Goal: Task Accomplishment & Management: Manage account settings

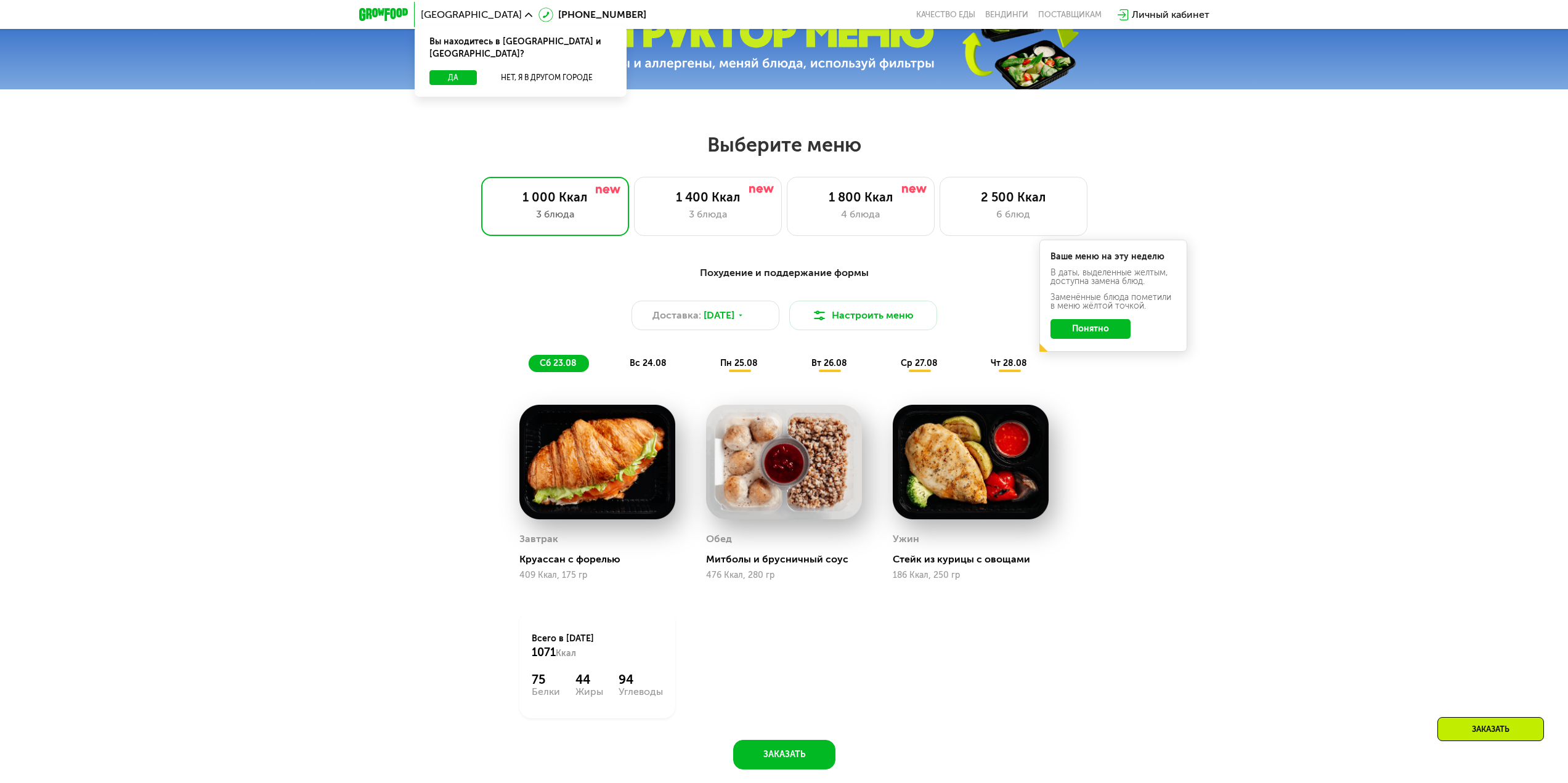
scroll to position [739, 0]
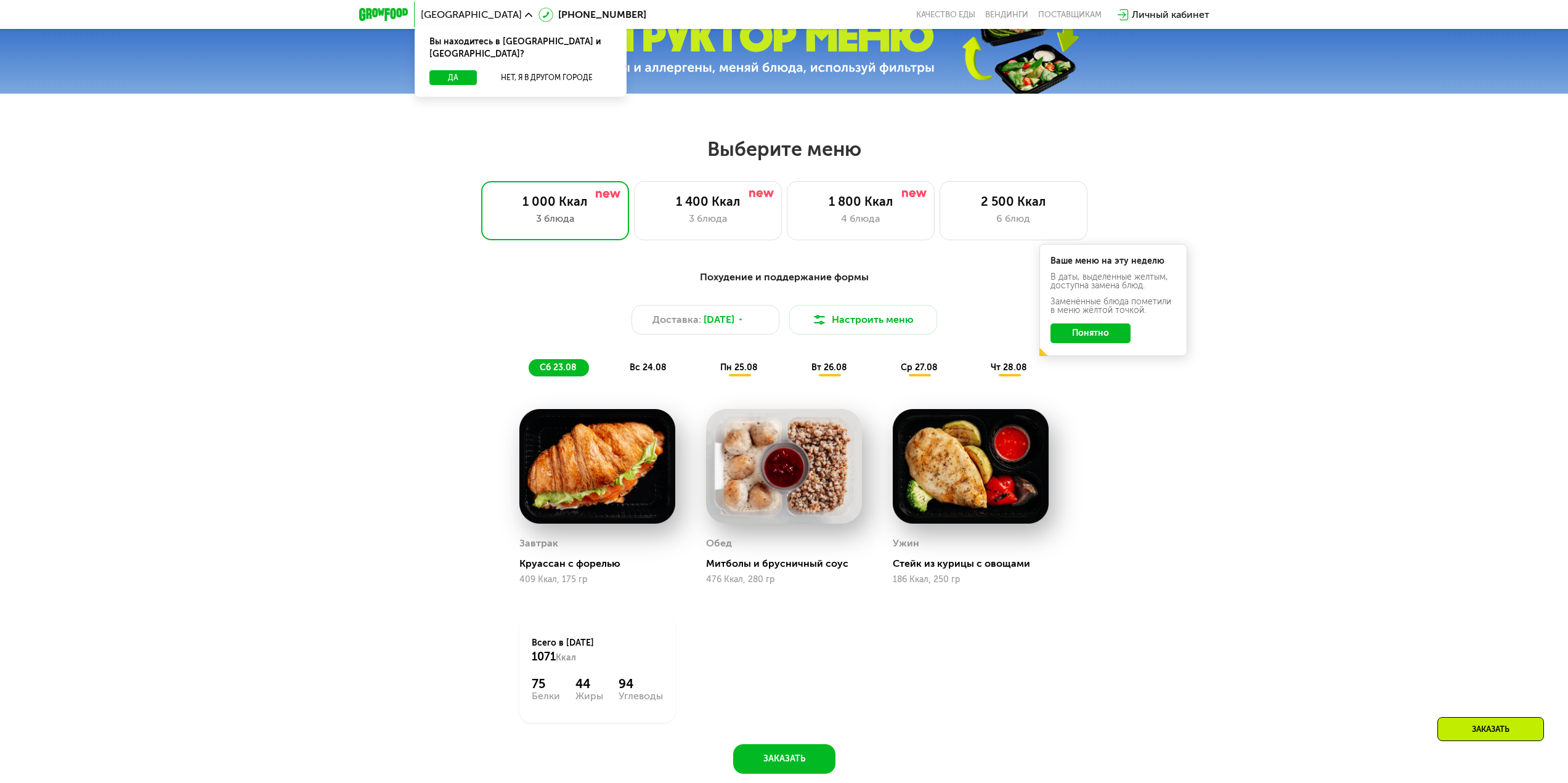
click at [1105, 334] on button "Понятно" at bounding box center [1090, 334] width 80 height 20
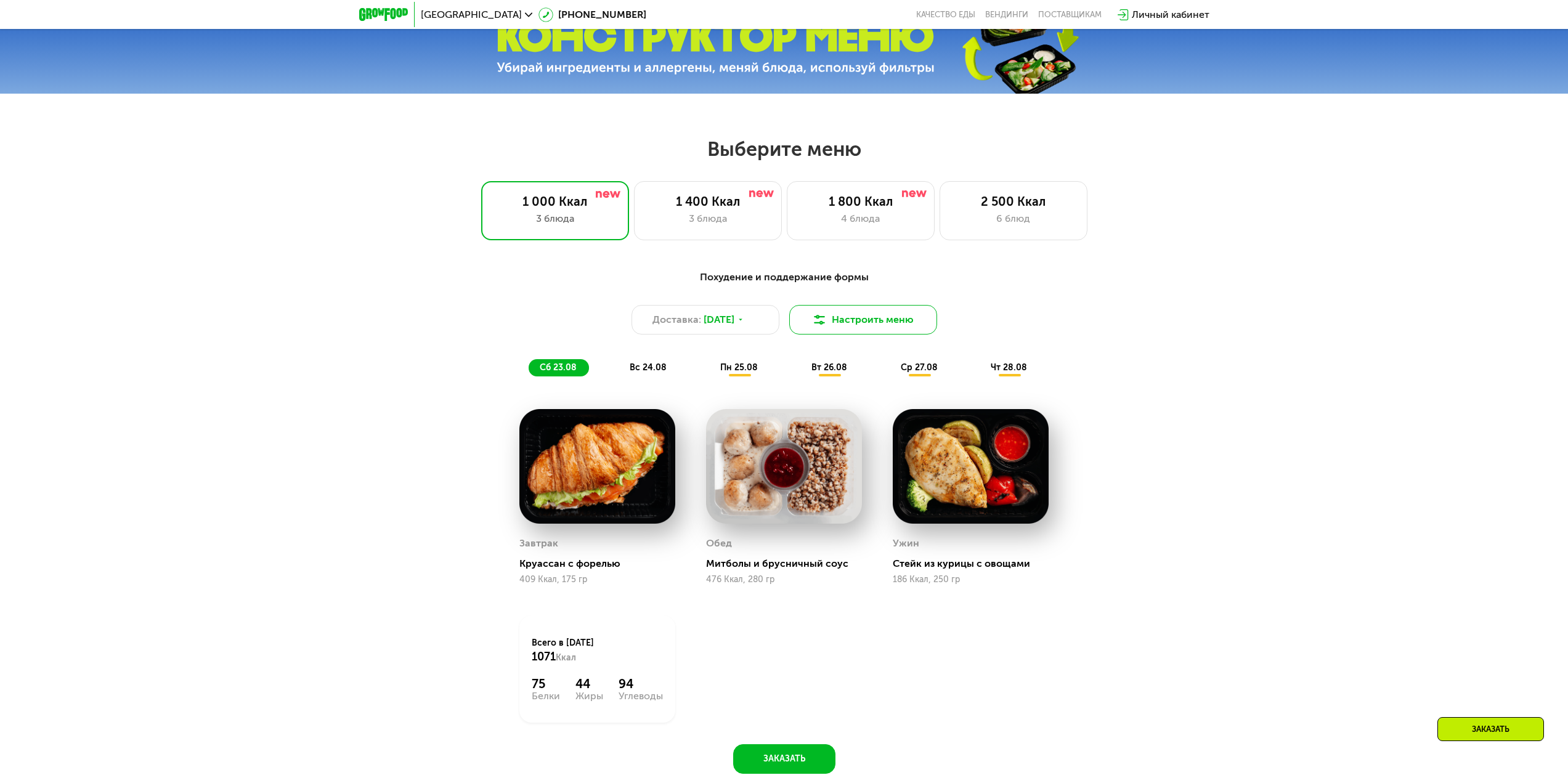
click at [918, 320] on button "Настроить меню" at bounding box center [863, 320] width 148 height 30
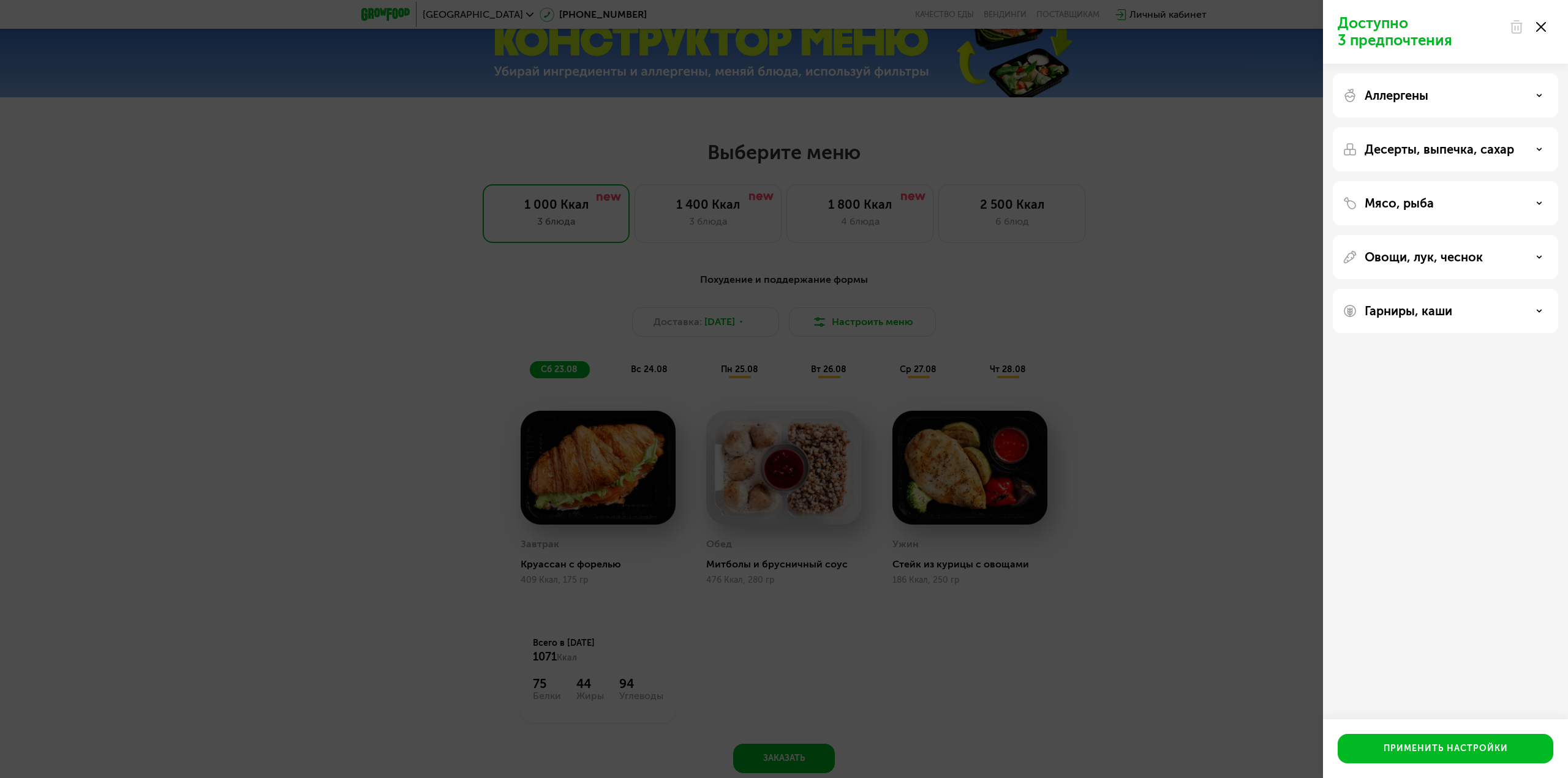
click at [1215, 235] on div "Доступно 3 предпочтения Аллергены Десерты, выпечка, сахар Мясо, рыба Овощи, лук…" at bounding box center [784, 389] width 1568 height 778
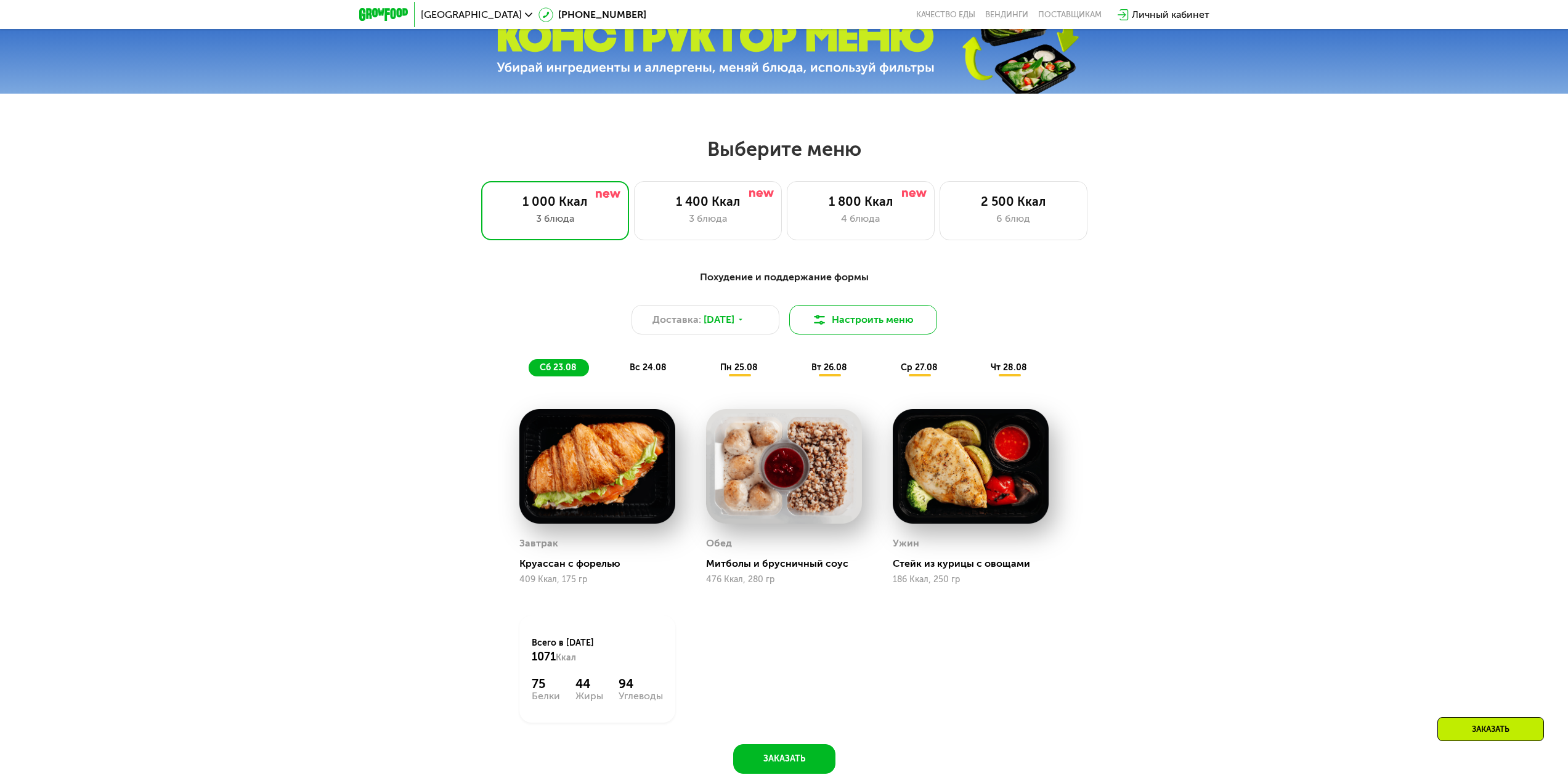
click at [895, 331] on button "Настроить меню" at bounding box center [863, 320] width 148 height 30
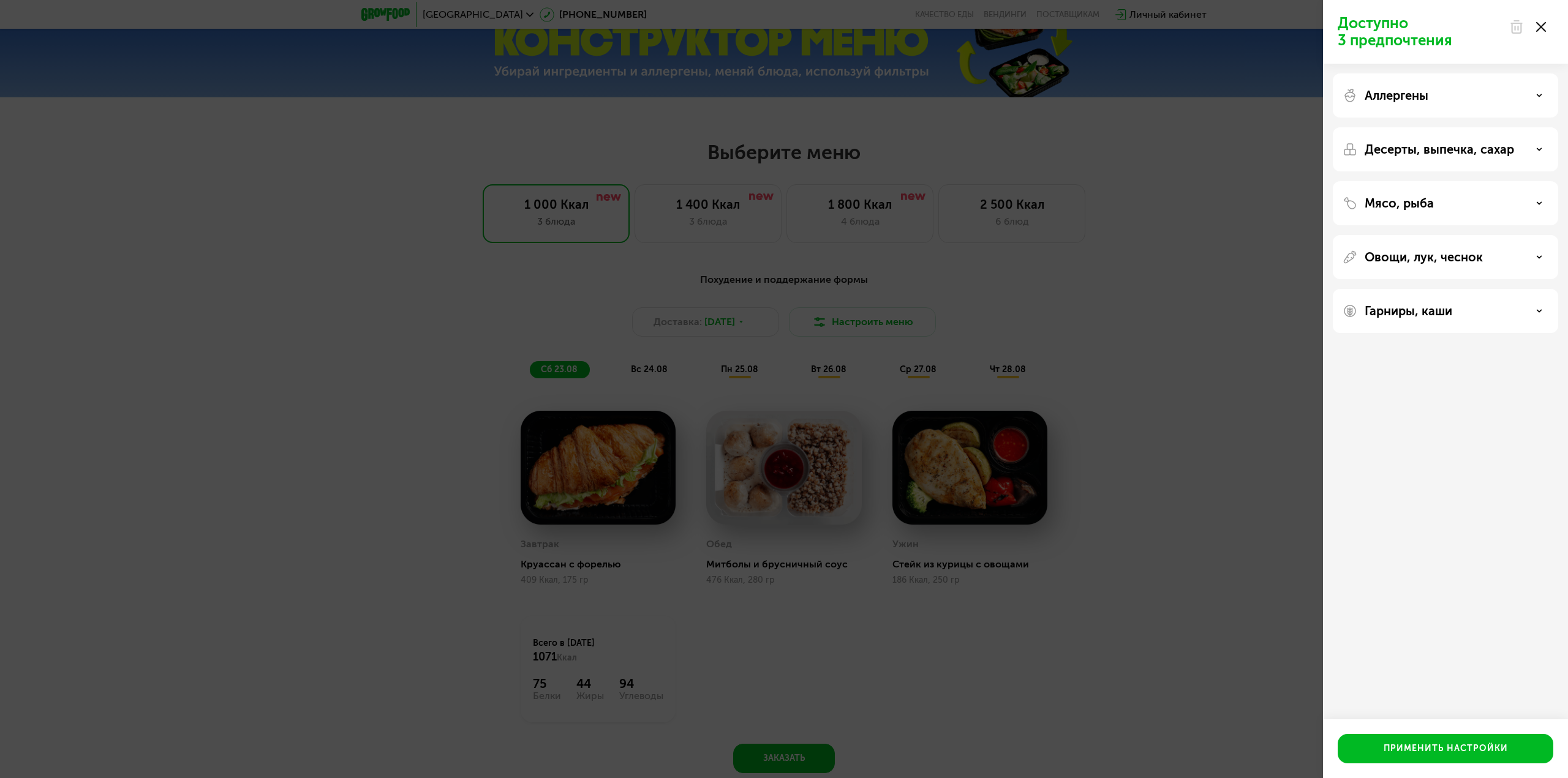
click at [1434, 127] on div "Аллергены" at bounding box center [1446, 149] width 226 height 44
click at [1534, 90] on div "Аллергены" at bounding box center [1446, 95] width 206 height 15
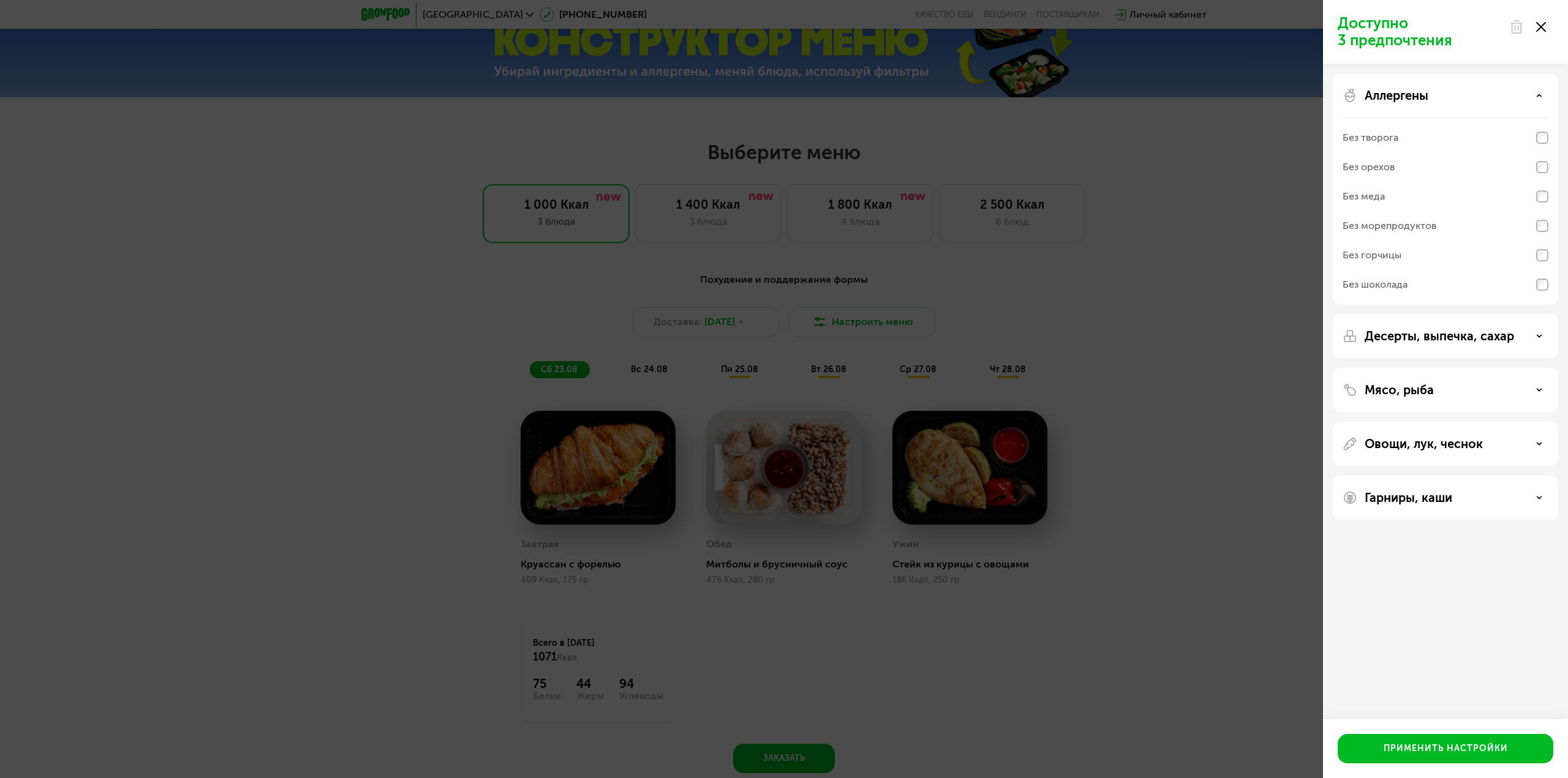
click at [1535, 94] on div "Аллергены" at bounding box center [1446, 95] width 206 height 15
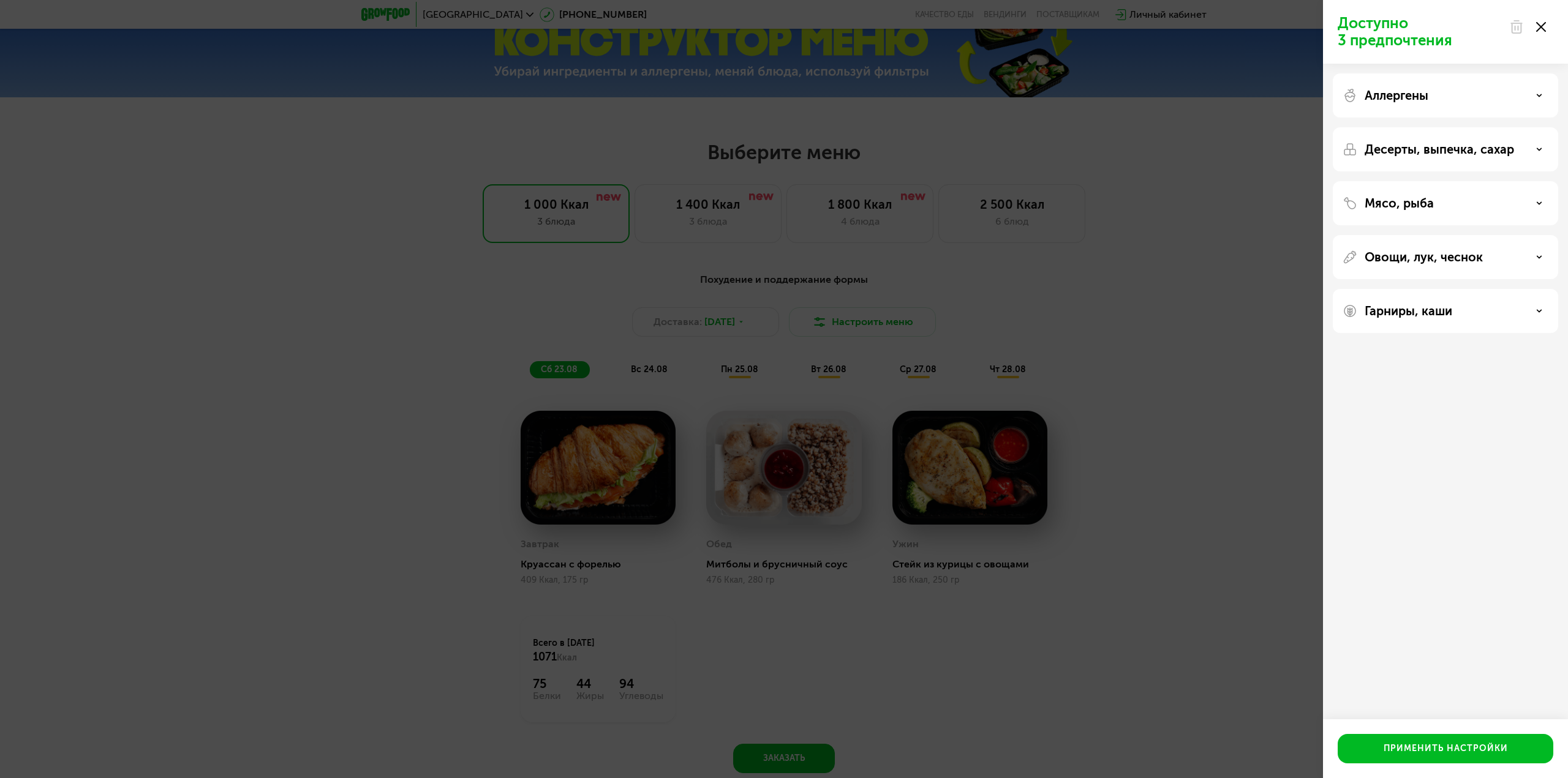
click at [1241, 289] on div "Доступно 3 предпочтения Аллергены Десерты, выпечка, сахар Мясо, рыба Овощи, лук…" at bounding box center [784, 389] width 1568 height 778
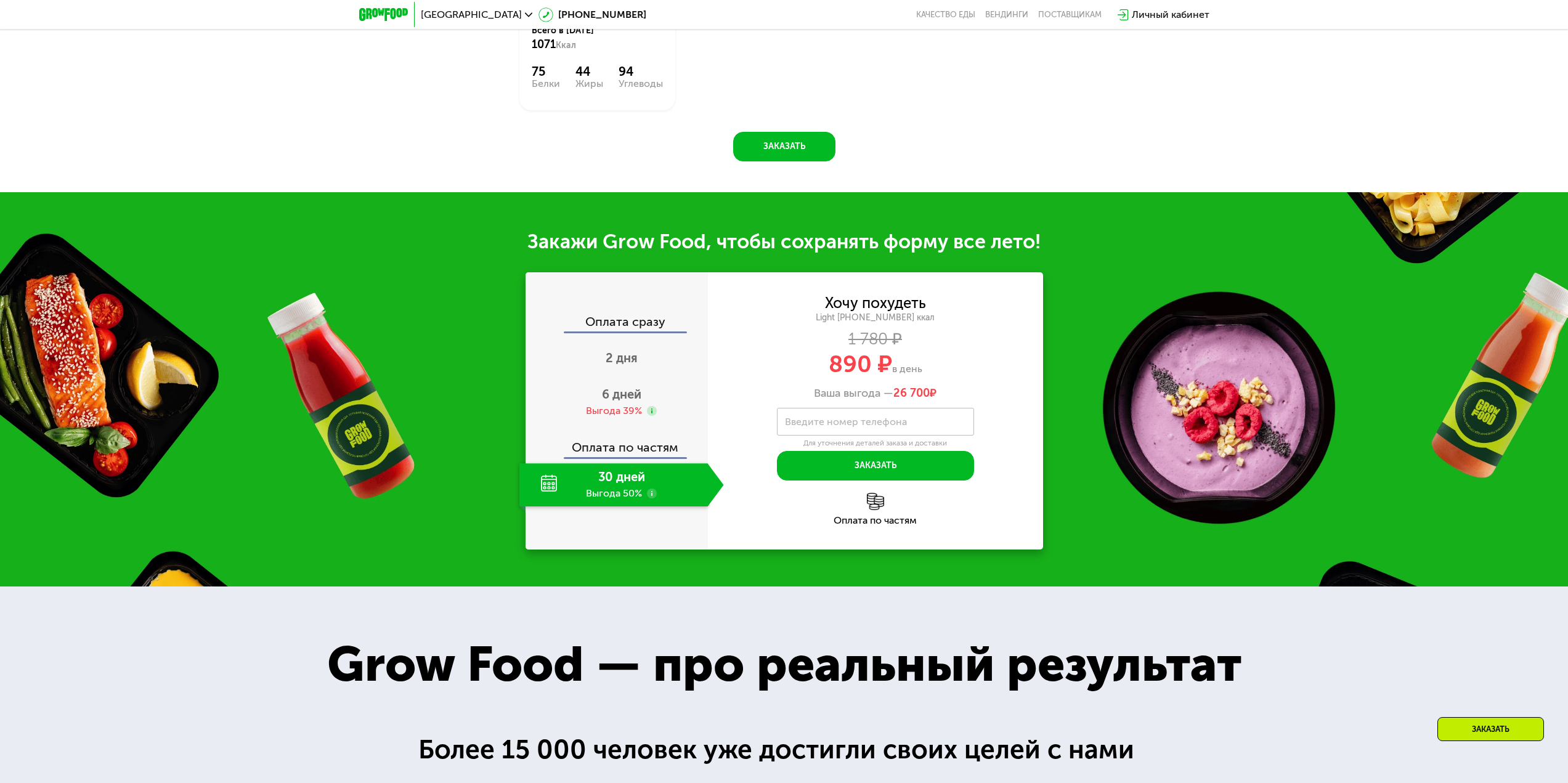
scroll to position [1356, 0]
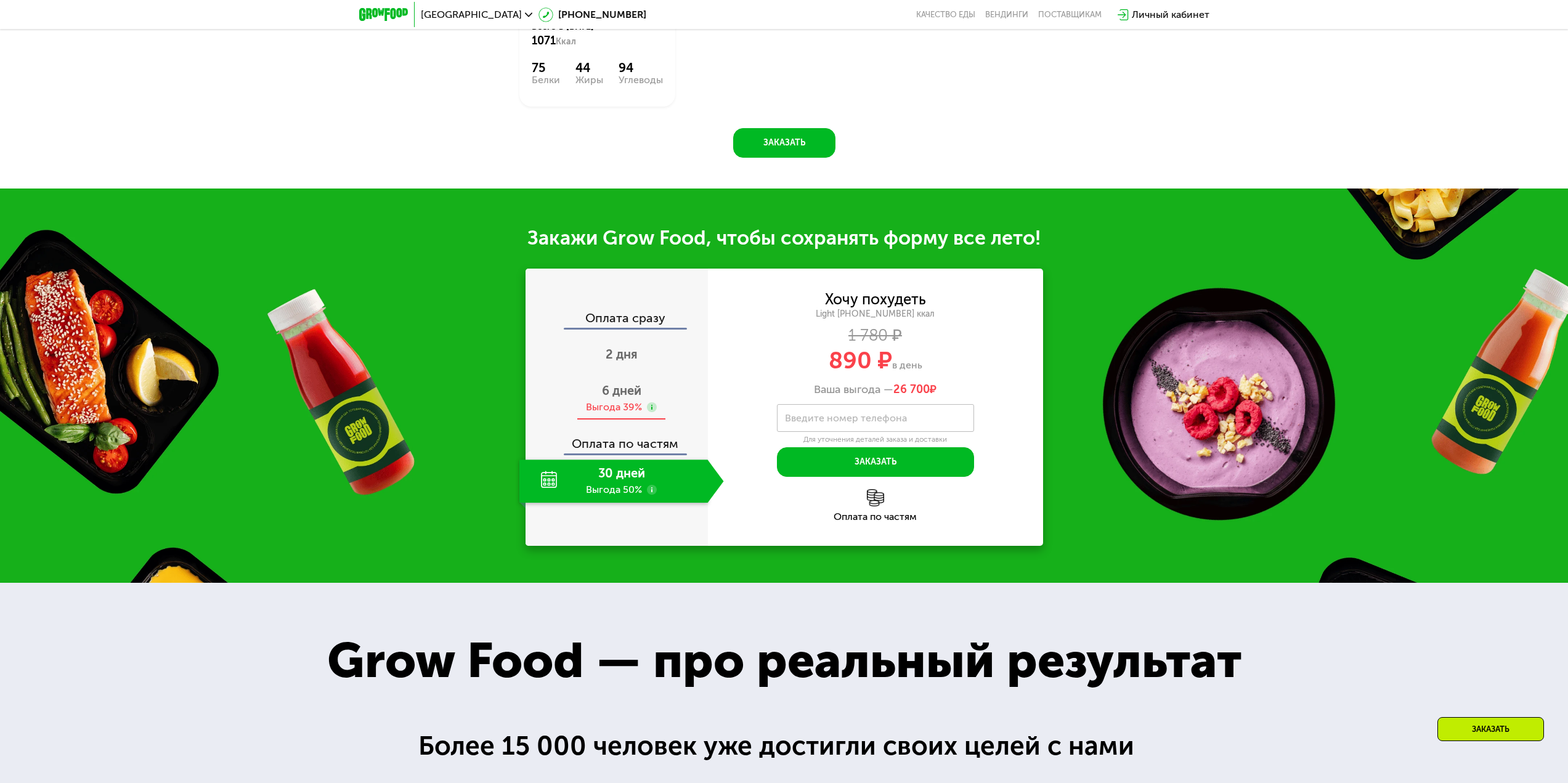
click at [631, 398] on span "6 дней" at bounding box center [622, 390] width 40 height 15
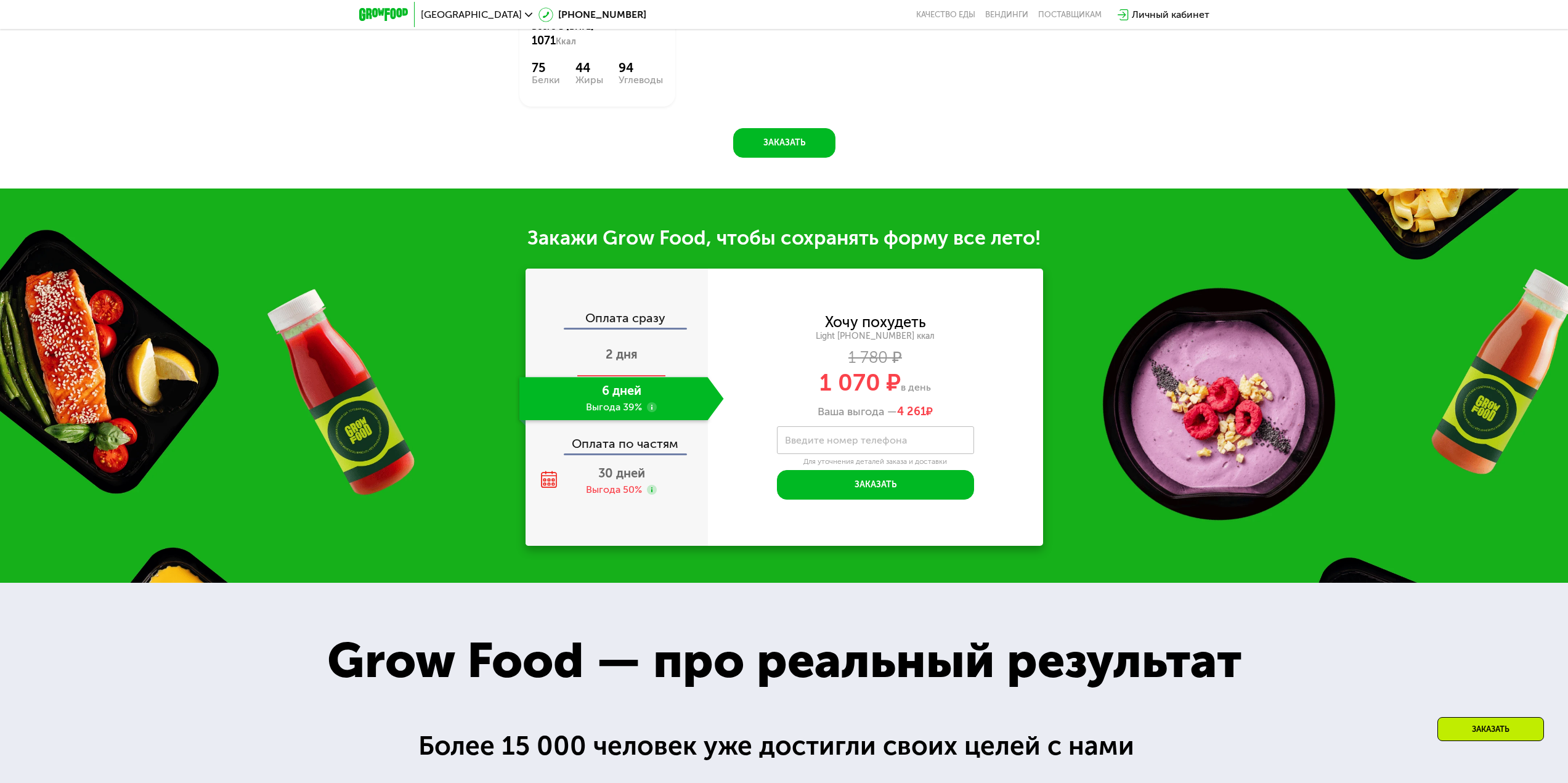
click at [620, 357] on span "2 дня" at bounding box center [621, 354] width 32 height 15
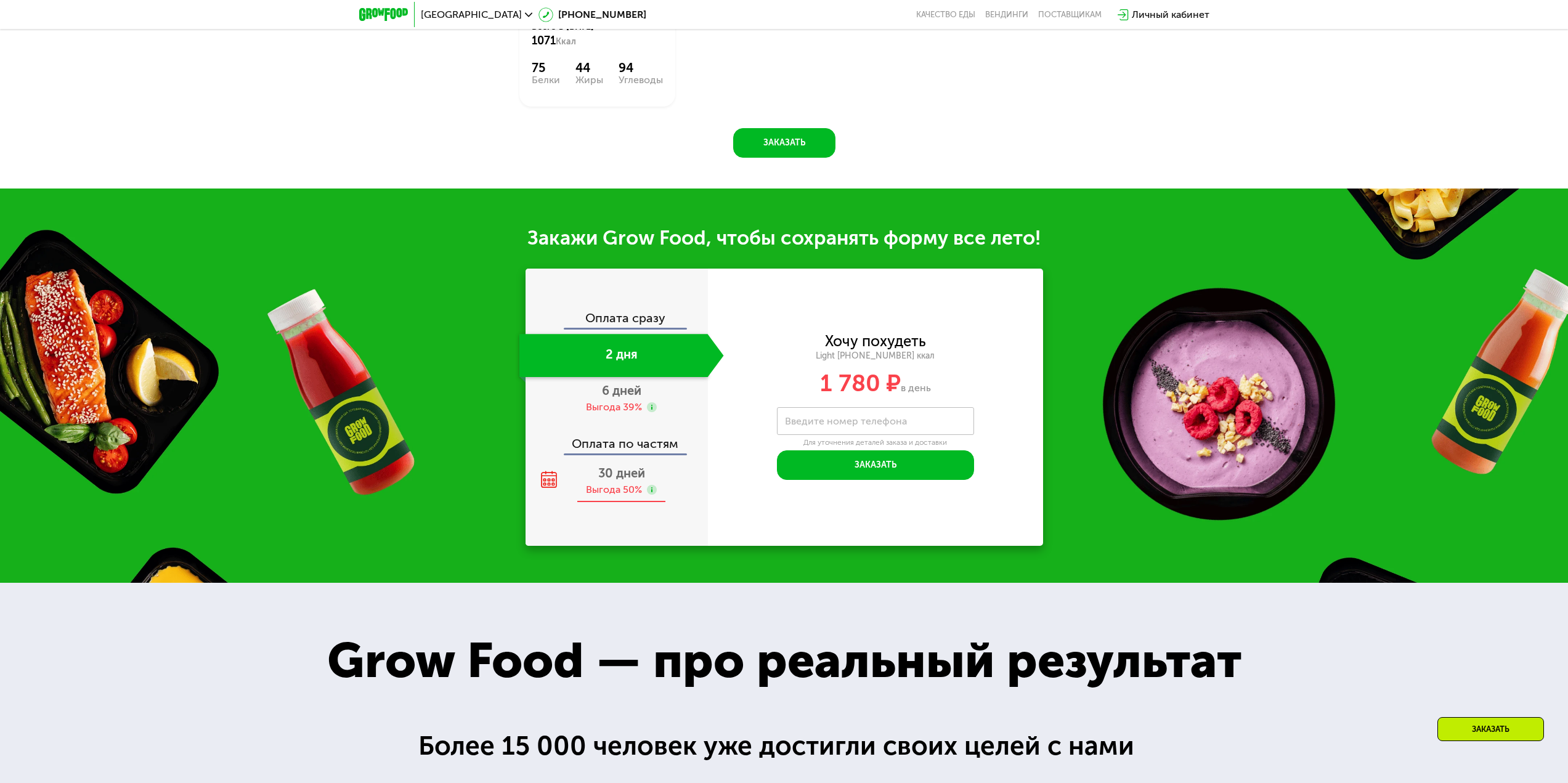
click at [634, 488] on div "Выгода 50%" at bounding box center [613, 490] width 56 height 13
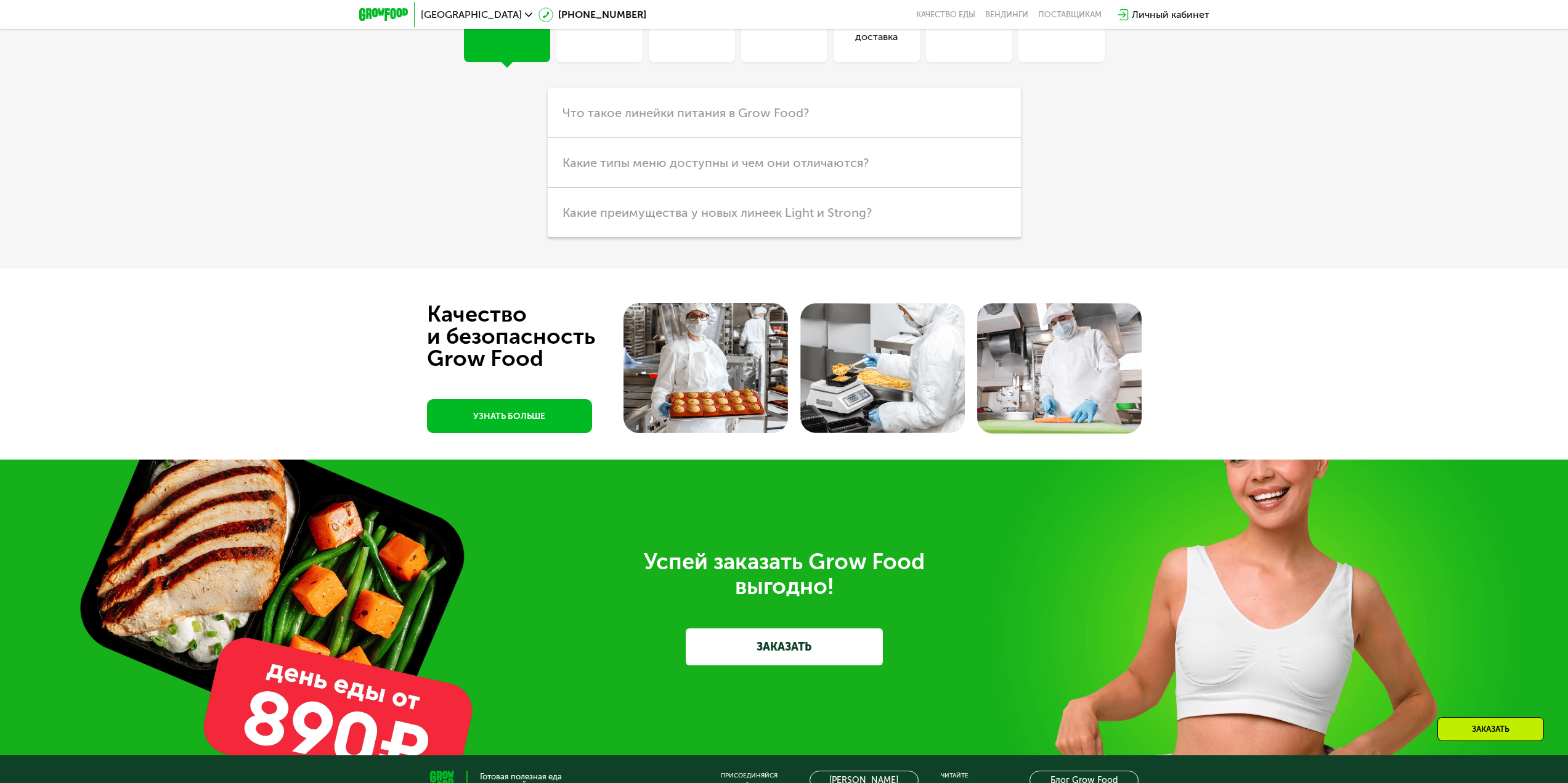
scroll to position [3944, 0]
